Goal: Obtain resource: Download file/media

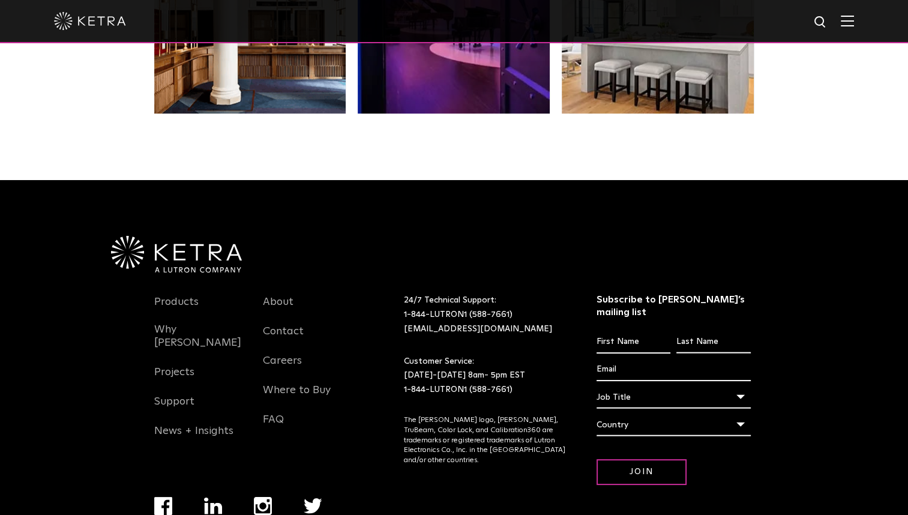
scroll to position [2522, 0]
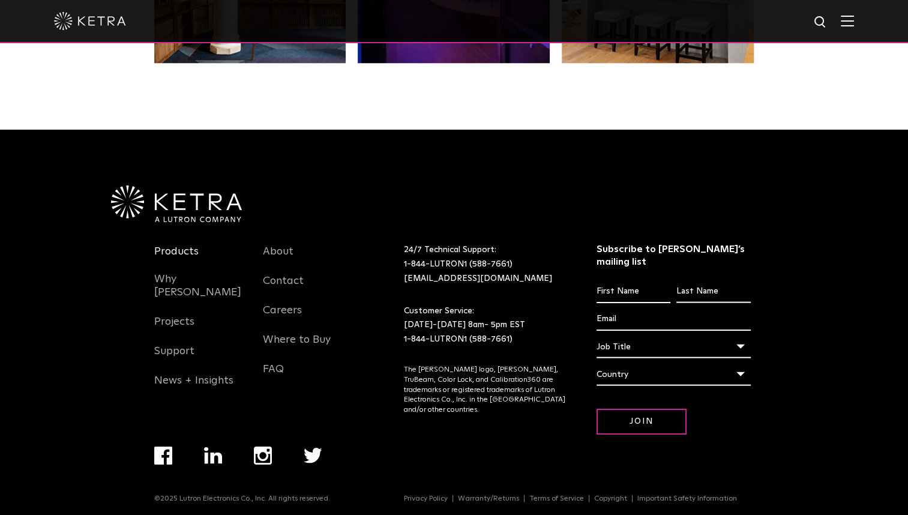
click at [175, 250] on link "Products" at bounding box center [176, 259] width 44 height 28
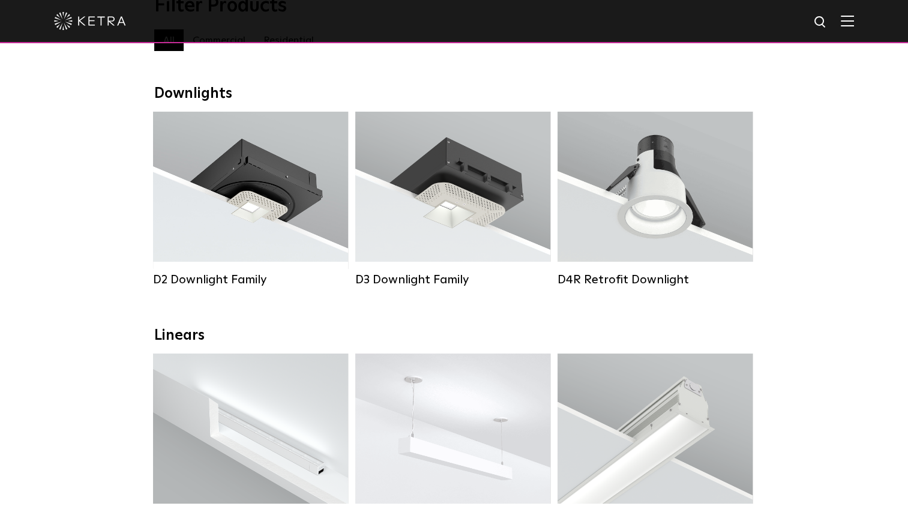
scroll to position [160, 0]
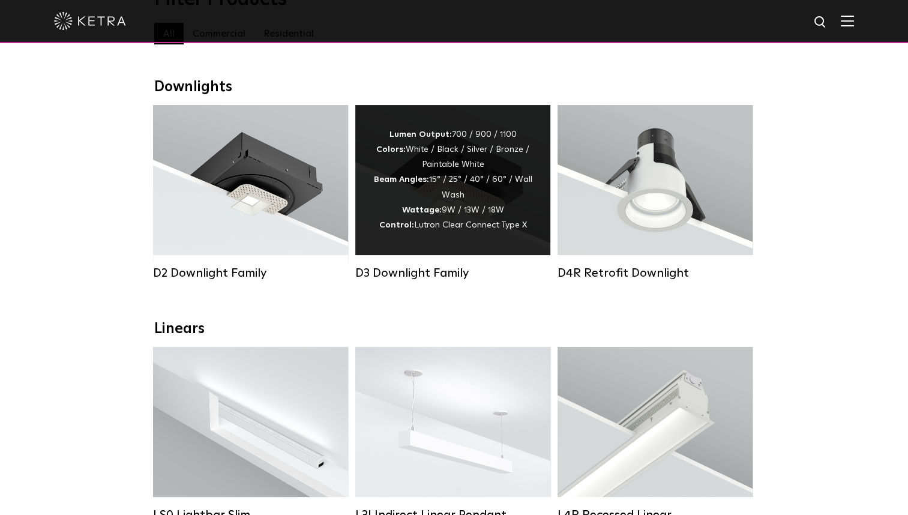
click at [416, 201] on div "Lumen Output: 700 / 900 / 1100 Colors: White / Black / Silver / Bronze / Painta…" at bounding box center [452, 180] width 159 height 106
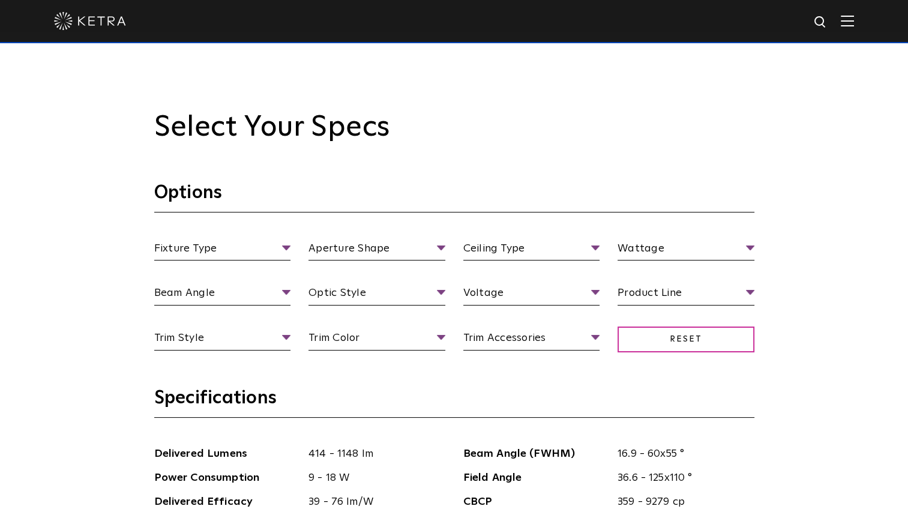
scroll to position [1120, 0]
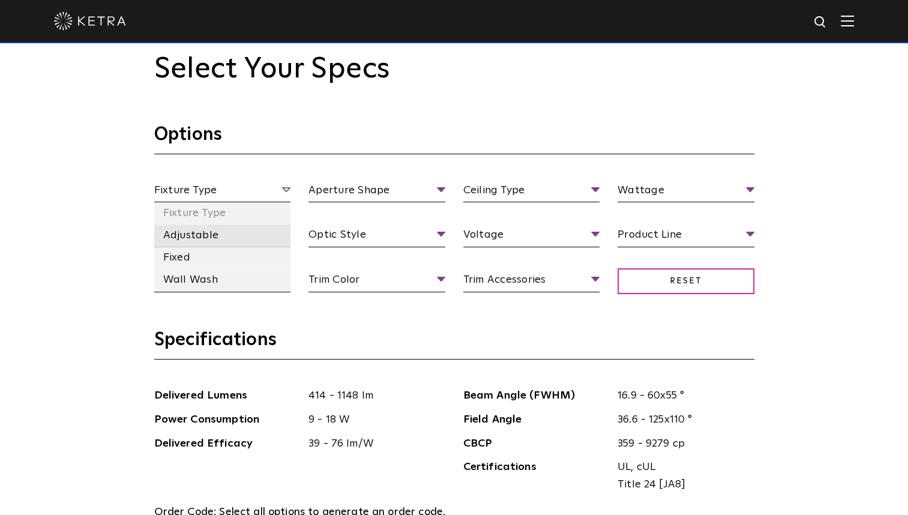
click at [229, 236] on li "Adjustable" at bounding box center [222, 235] width 137 height 22
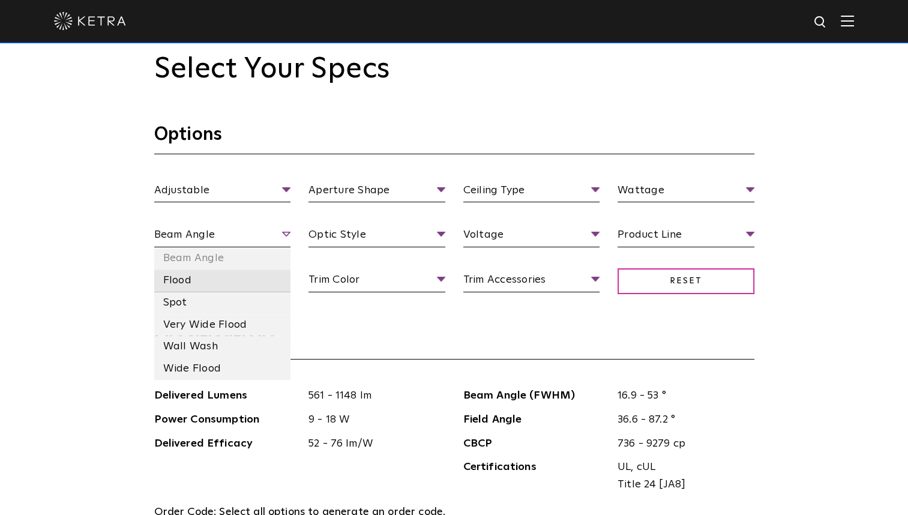
click at [213, 283] on li "Flood" at bounding box center [222, 280] width 137 height 22
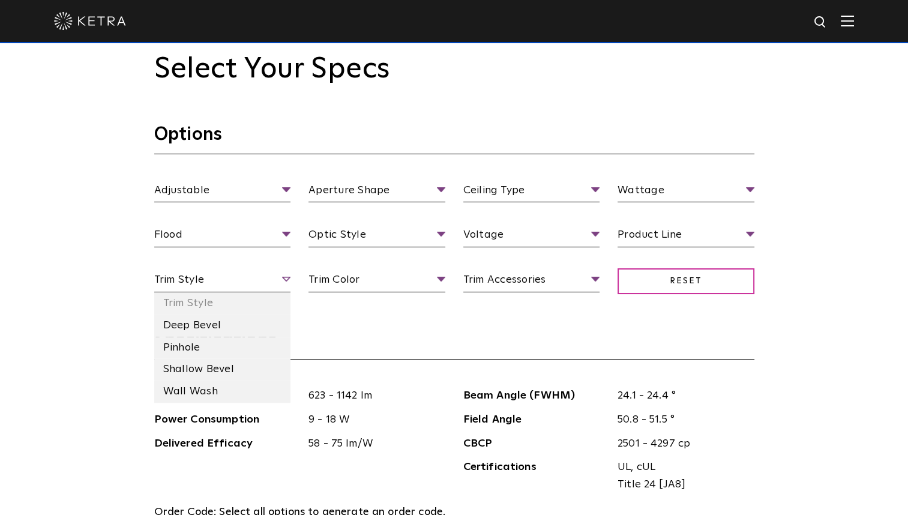
click at [225, 280] on span "Trim Style" at bounding box center [222, 281] width 137 height 21
click at [200, 323] on li "Deep Bevel" at bounding box center [222, 325] width 137 height 22
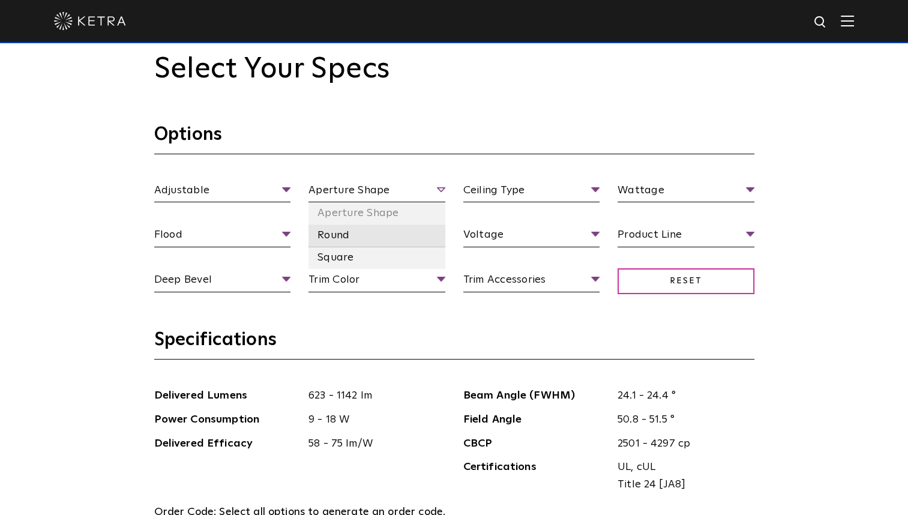
click at [335, 235] on li "Round" at bounding box center [376, 235] width 137 height 22
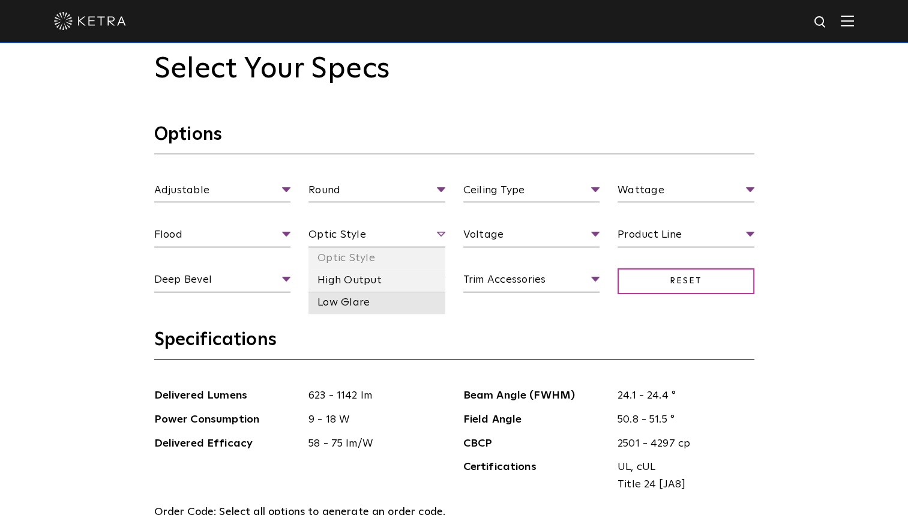
click at [346, 307] on li "Low Glare" at bounding box center [376, 303] width 137 height 22
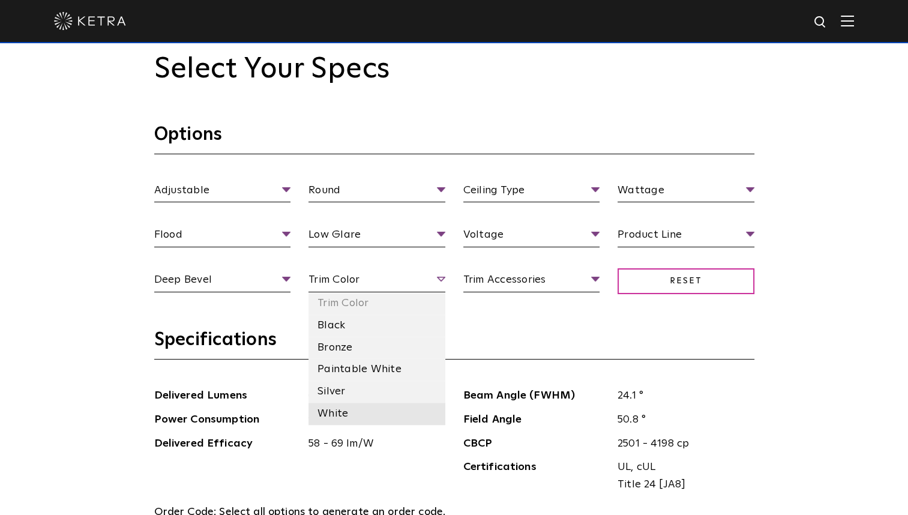
click at [334, 412] on li "White" at bounding box center [376, 414] width 137 height 22
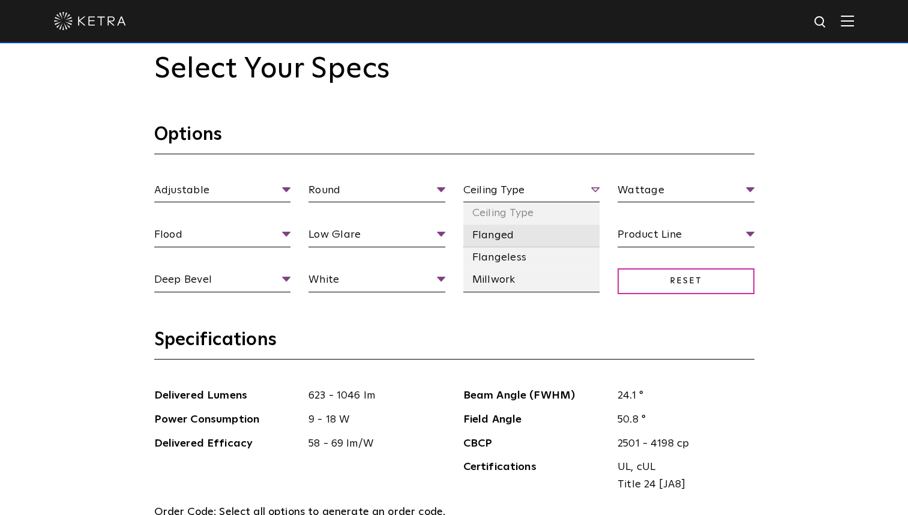
click at [509, 241] on li "Flanged" at bounding box center [531, 235] width 137 height 22
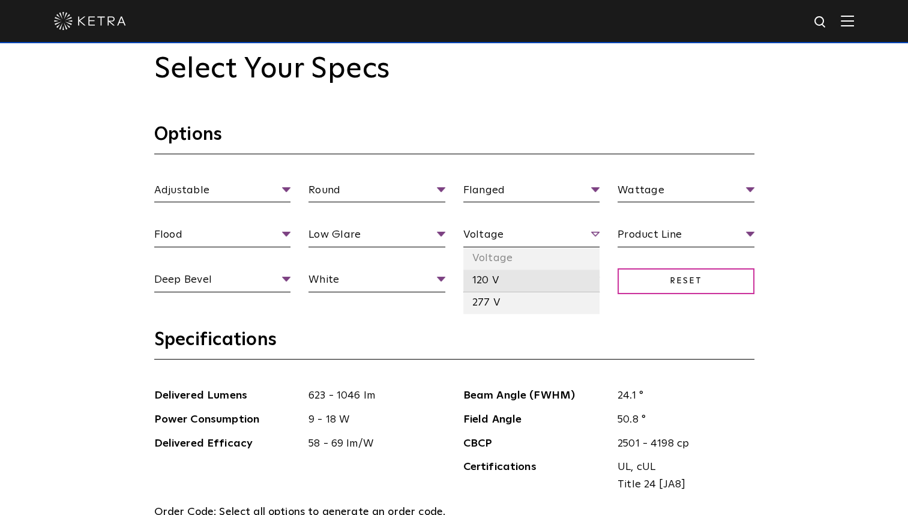
click at [482, 282] on li "120 V" at bounding box center [531, 280] width 137 height 22
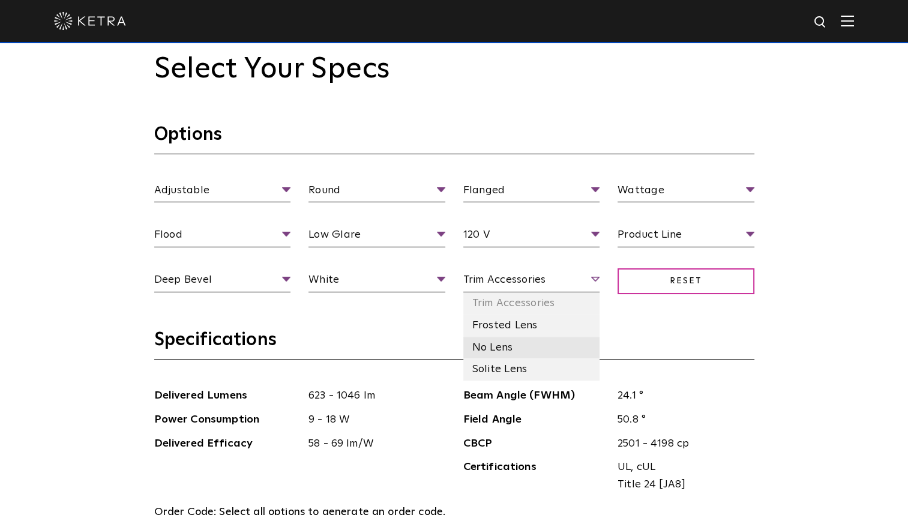
click at [507, 344] on li "No Lens" at bounding box center [531, 348] width 137 height 22
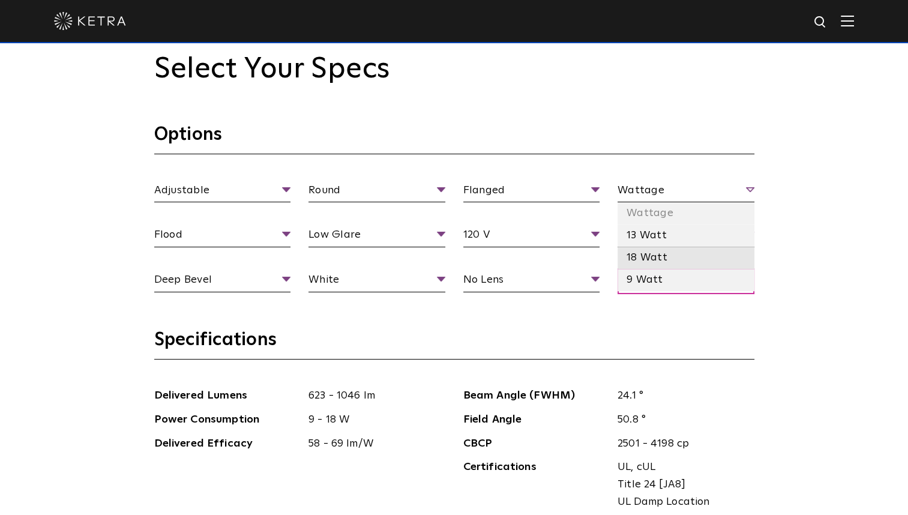
click at [655, 253] on li "18 Watt" at bounding box center [685, 258] width 137 height 22
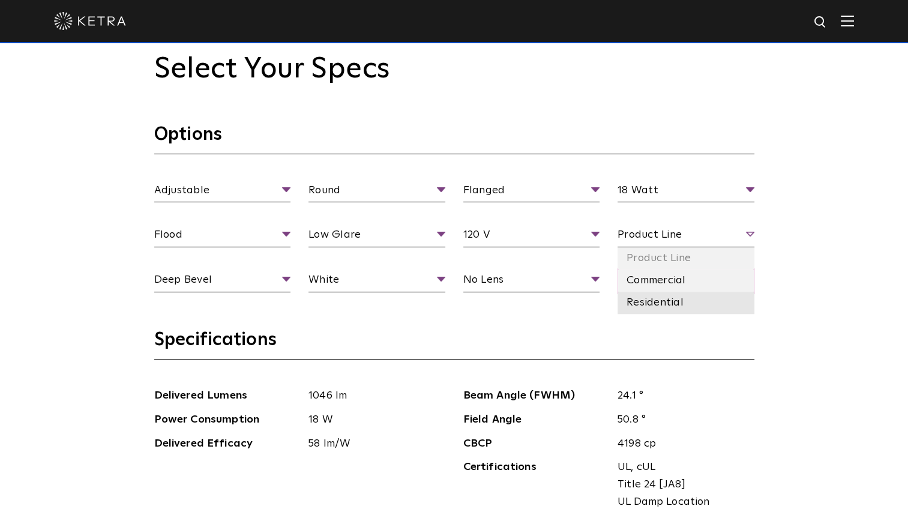
click at [650, 304] on li "Residential" at bounding box center [685, 303] width 137 height 22
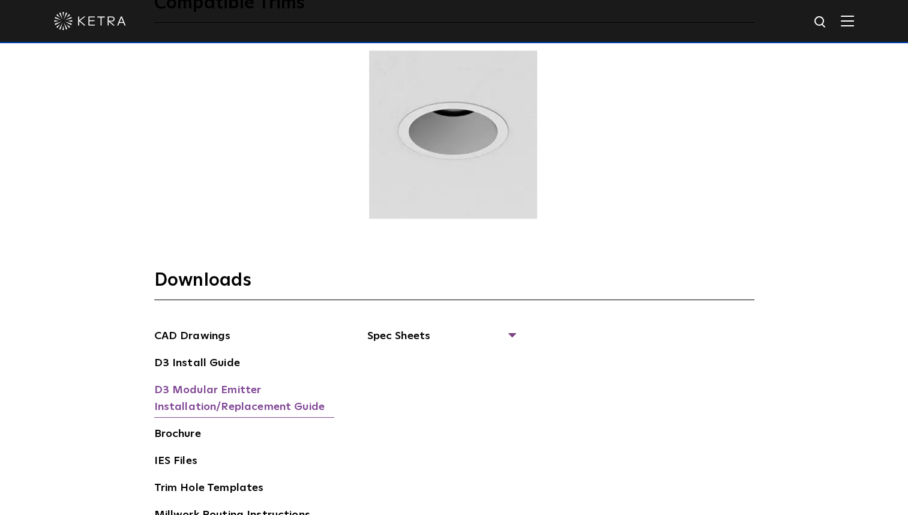
scroll to position [1840, 0]
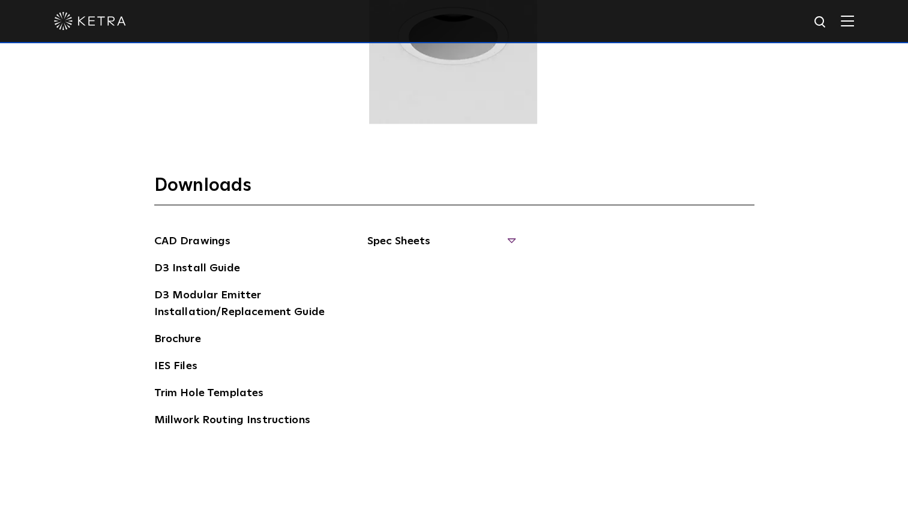
click at [407, 244] on span "Spec Sheets" at bounding box center [440, 246] width 147 height 26
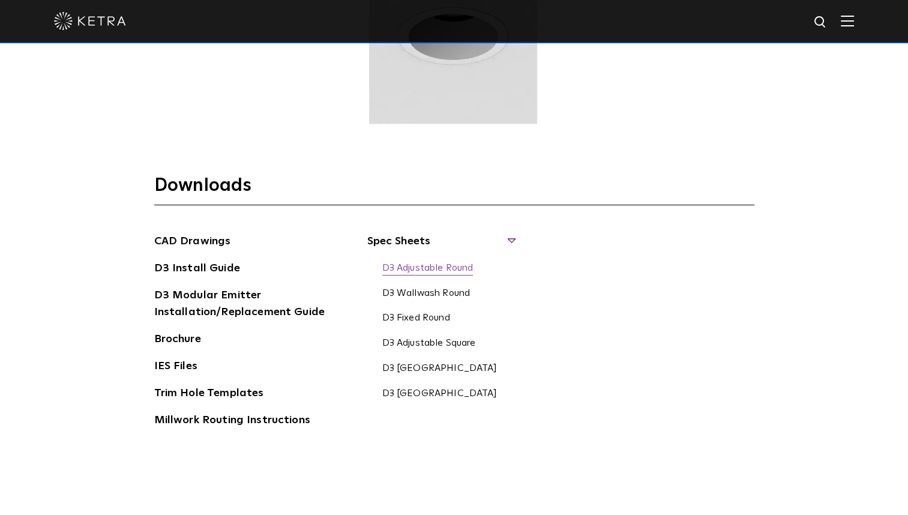
click at [416, 263] on link "D3 Adjustable Round" at bounding box center [427, 268] width 91 height 13
